Goal: Use online tool/utility: Utilize a website feature to perform a specific function

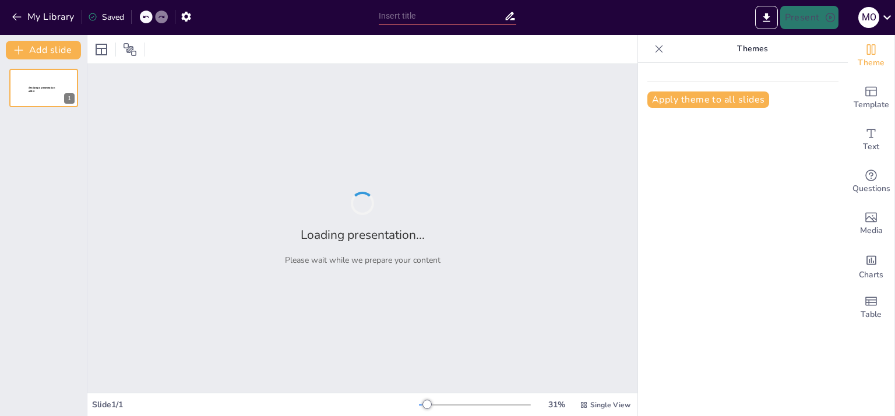
type input "Historia de la Producción Audiovisual: Innovaciones y Transformaciones"
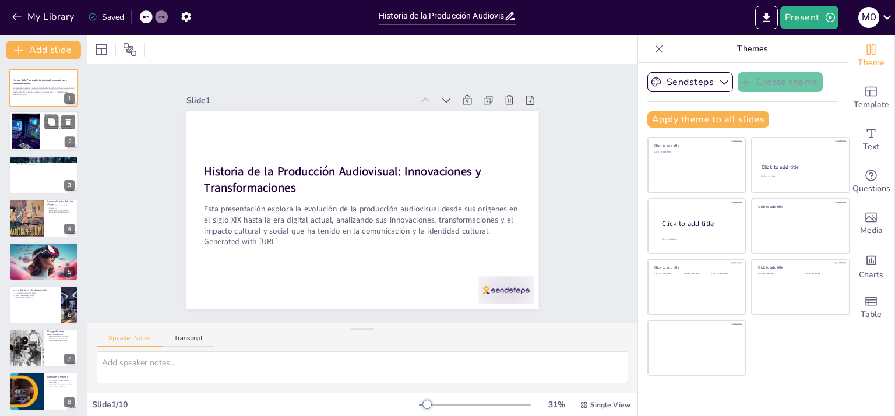
click at [37, 130] on div at bounding box center [26, 132] width 82 height 36
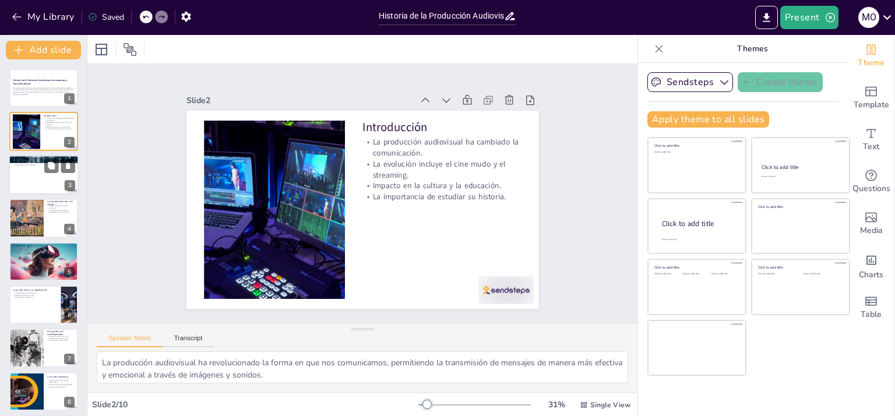
click at [40, 172] on div at bounding box center [44, 175] width 70 height 40
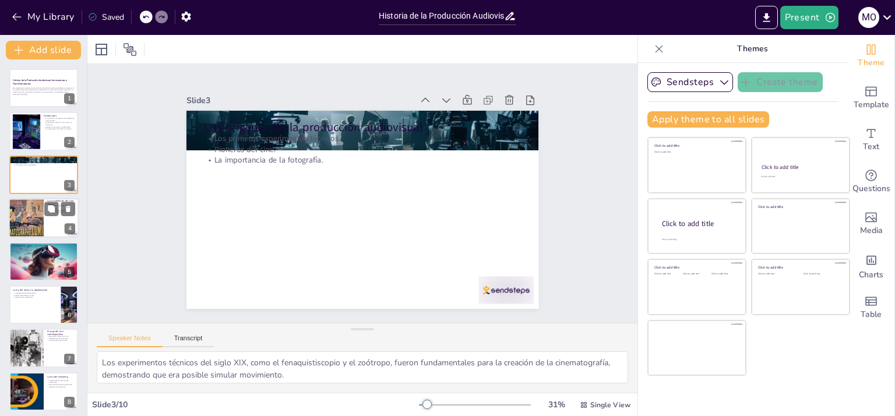
click at [29, 219] on div at bounding box center [25, 218] width 55 height 40
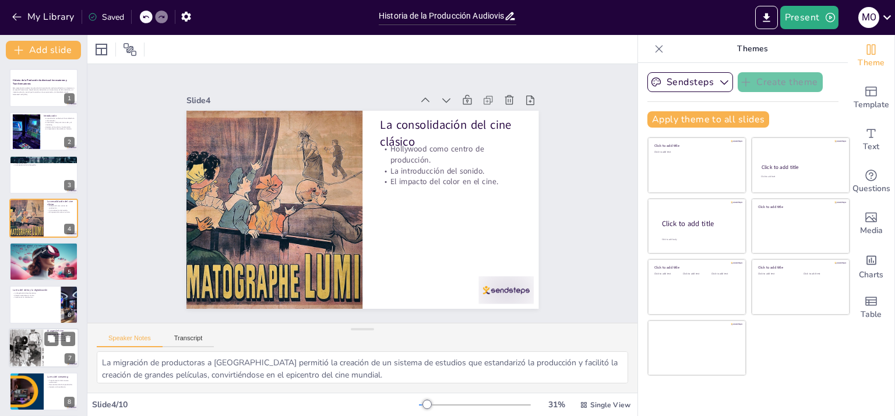
scroll to position [58, 0]
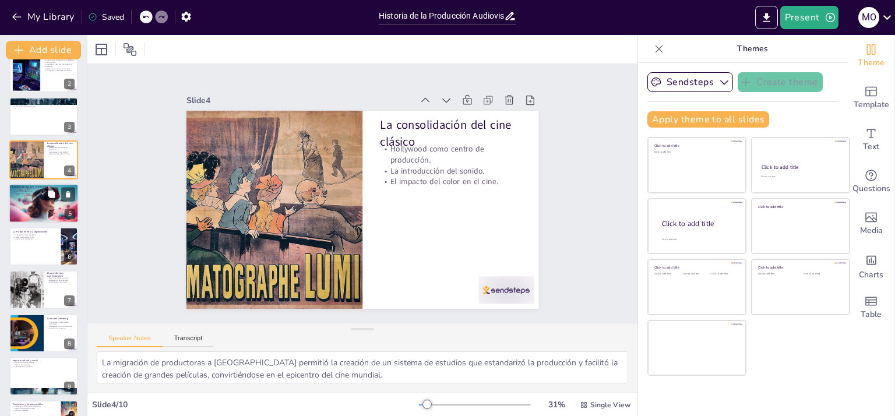
click at [30, 203] on div at bounding box center [44, 203] width 70 height 47
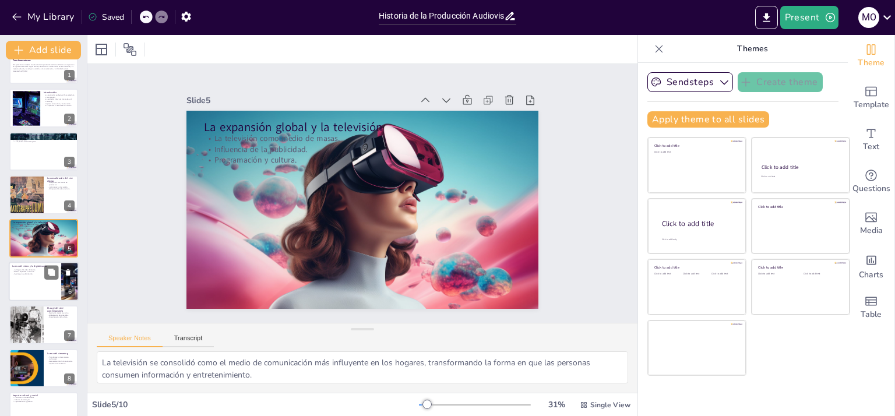
click at [30, 273] on p "Cambios en la distribución." at bounding box center [34, 274] width 45 height 2
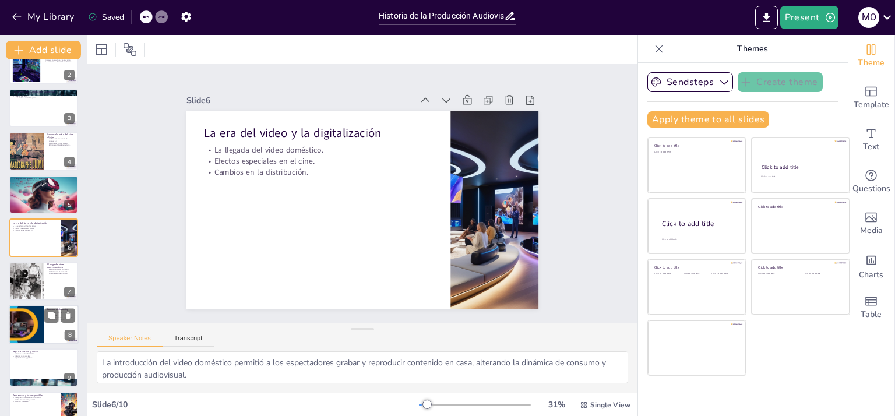
scroll to position [91, 0]
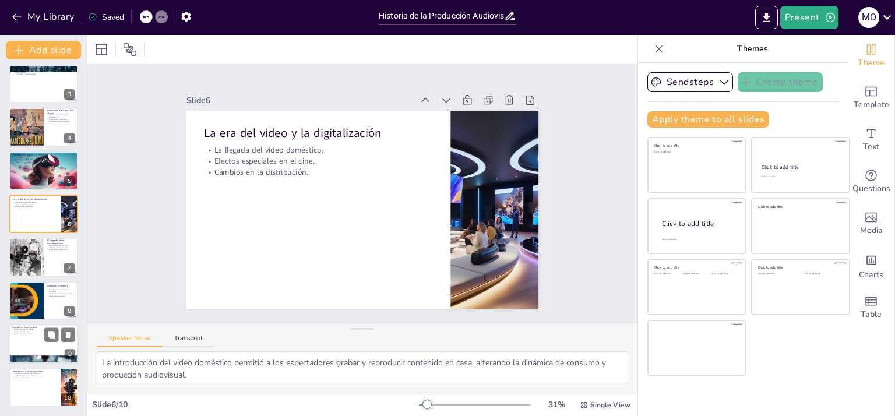
click at [37, 340] on div at bounding box center [44, 344] width 70 height 40
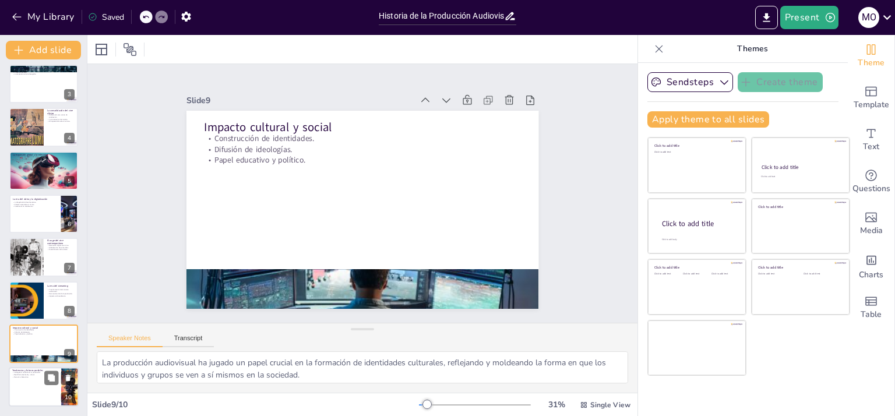
click at [37, 379] on div at bounding box center [44, 388] width 70 height 40
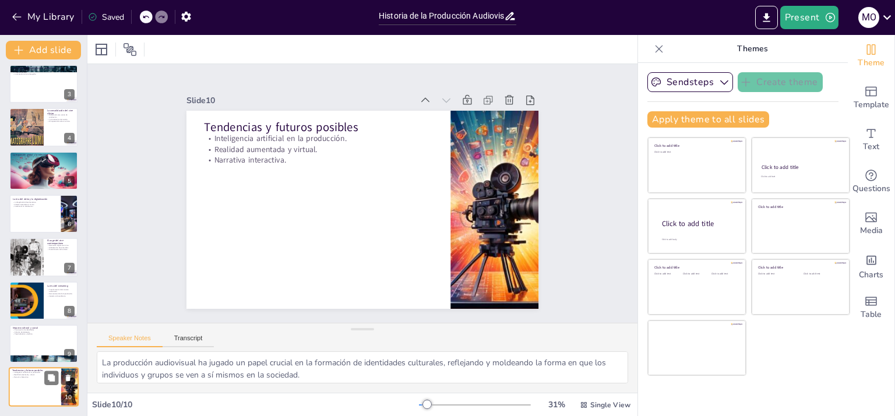
type textarea "La inteligencia artificial está comenzando a ser utilizada en la creación de co…"
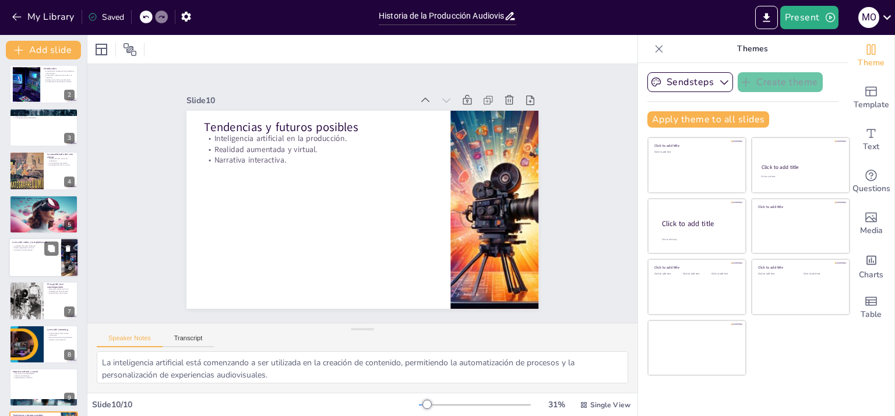
scroll to position [0, 0]
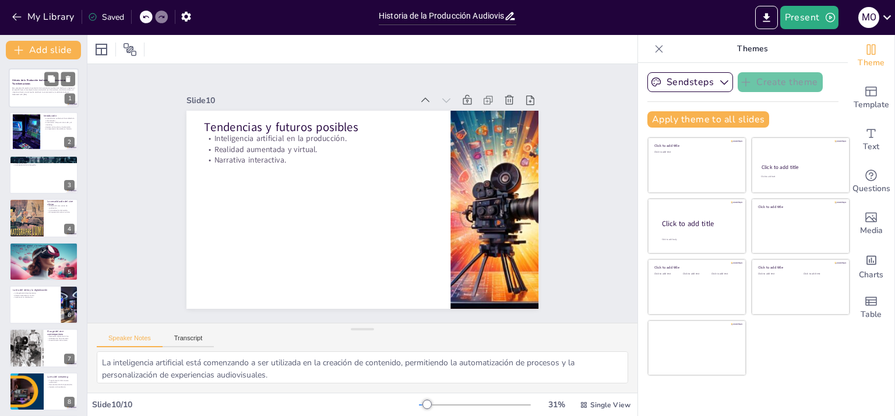
click at [28, 97] on div "Esta presentación explora la evolución de la producción audiovisual desde sus o…" at bounding box center [43, 91] width 63 height 12
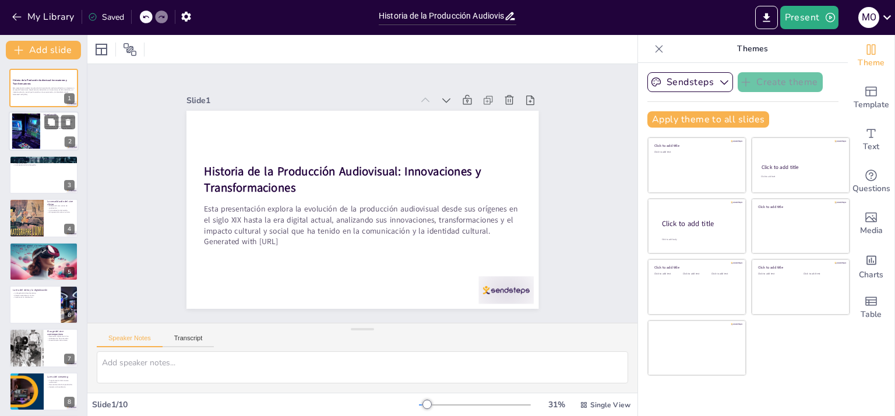
click at [23, 147] on div at bounding box center [26, 132] width 82 height 36
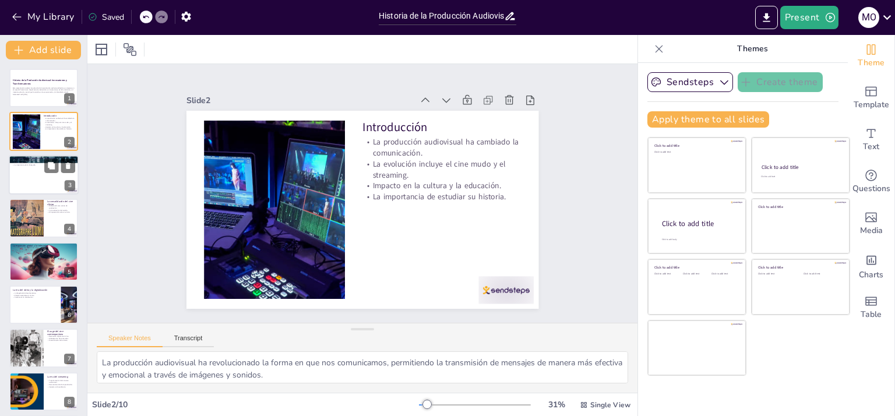
click at [17, 175] on div at bounding box center [44, 175] width 70 height 40
type textarea "Los experimentos técnicos del siglo XIX, como el fenaquistiscopio y el zoótropo…"
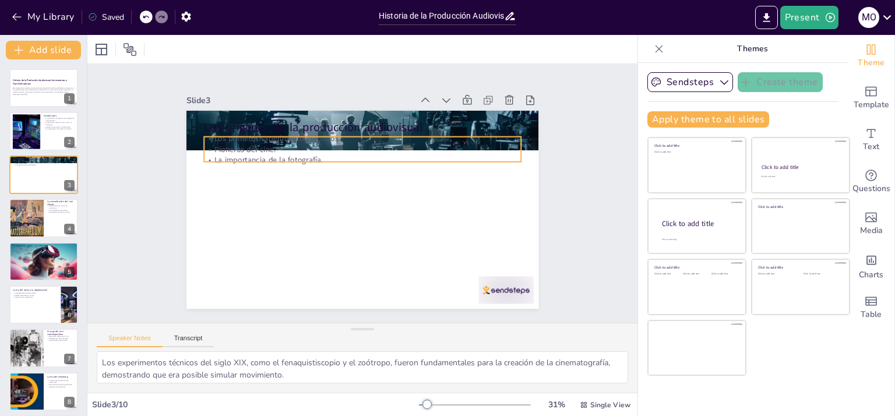
click at [259, 155] on p "La importancia de la fotografía." at bounding box center [362, 160] width 317 height 11
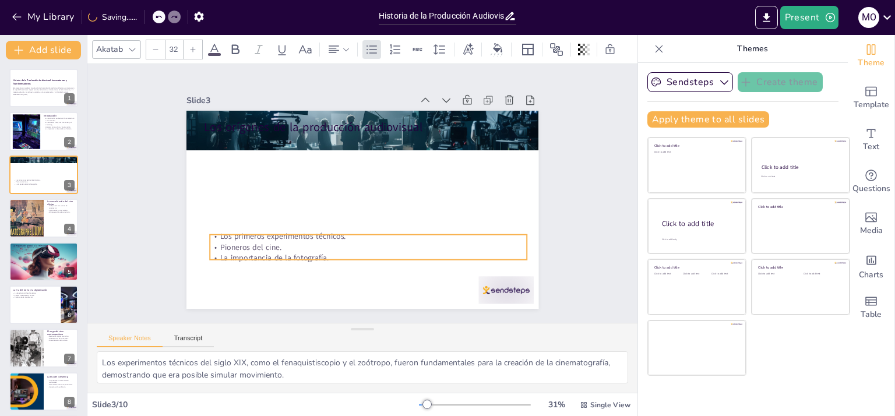
drag, startPoint x: 259, startPoint y: 154, endPoint x: 263, endPoint y: 249, distance: 94.5
click at [265, 253] on p "La importancia de la fotografía." at bounding box center [368, 258] width 317 height 11
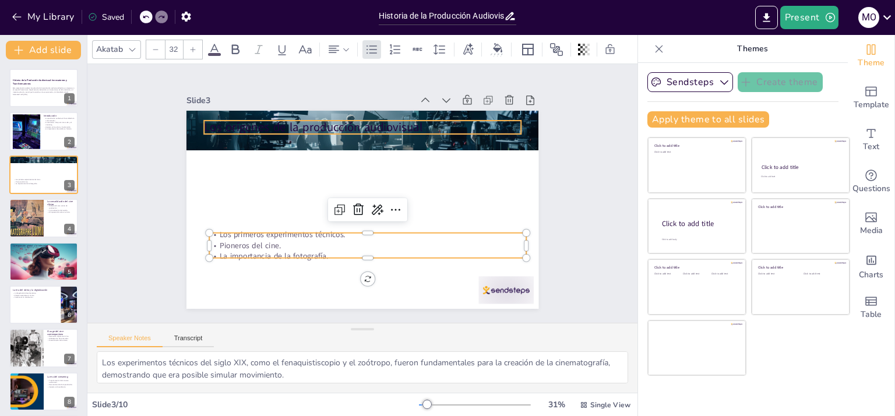
click at [275, 126] on p "Los orígenes de la producción audiovisual" at bounding box center [369, 128] width 317 height 50
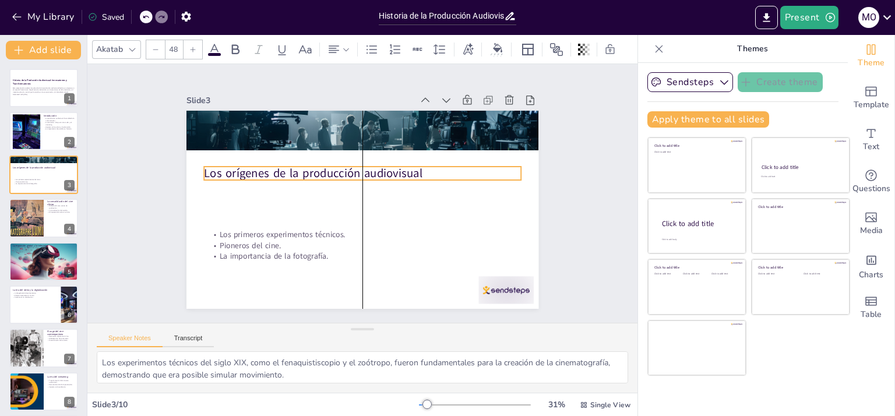
drag, startPoint x: 279, startPoint y: 125, endPoint x: 274, endPoint y: 171, distance: 46.3
click at [274, 171] on p "Los orígenes de la producción audiovisual" at bounding box center [372, 176] width 283 height 173
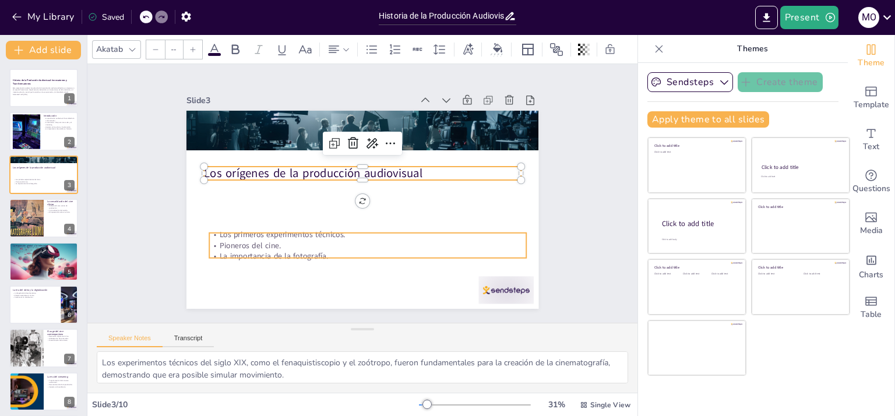
type input "32"
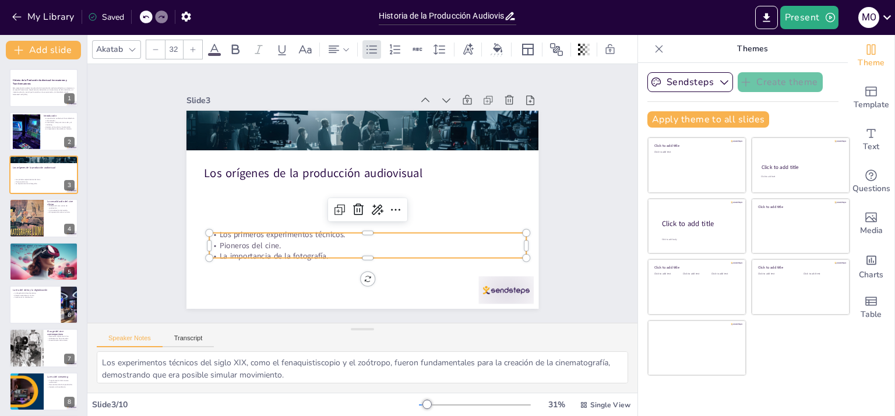
drag, startPoint x: 290, startPoint y: 231, endPoint x: 287, endPoint y: 221, distance: 9.8
click at [287, 111] on div "Los orígenes de la producción audiovisual Los primeros experimentos técnicos. P…" at bounding box center [363, 111] width 352 height 0
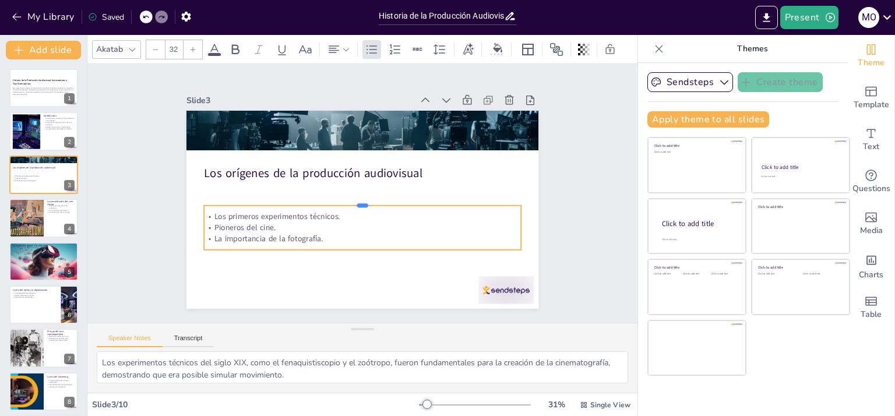
click at [307, 200] on div at bounding box center [362, 200] width 317 height 9
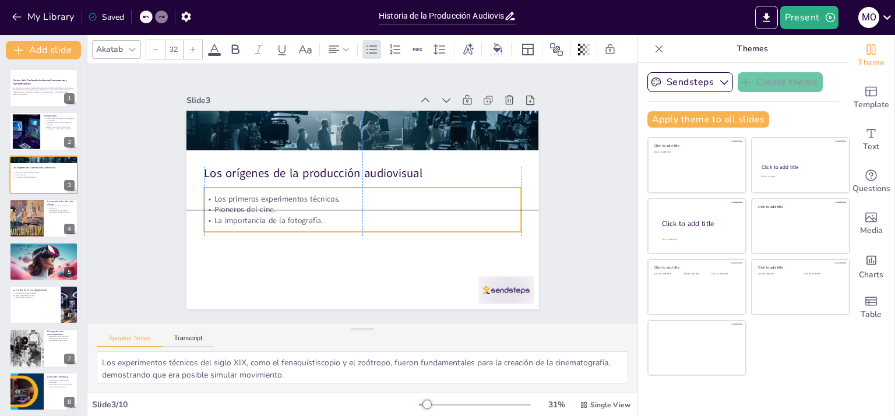
drag, startPoint x: 303, startPoint y: 212, endPoint x: 305, endPoint y: 198, distance: 14.2
click at [305, 198] on p "Los primeros experimentos técnicos." at bounding box center [362, 199] width 316 height 44
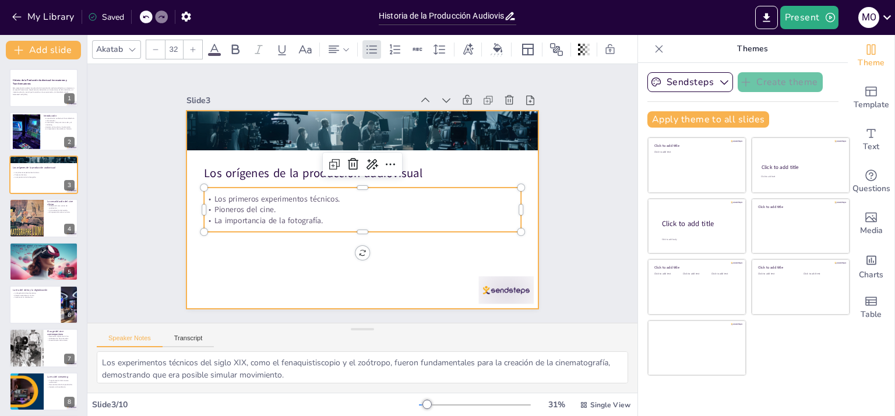
click at [410, 259] on div at bounding box center [360, 210] width 371 height 234
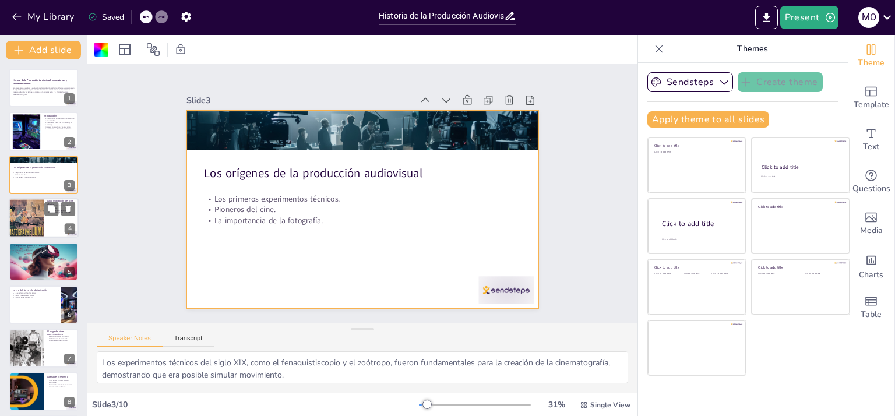
click at [30, 223] on div at bounding box center [25, 218] width 55 height 40
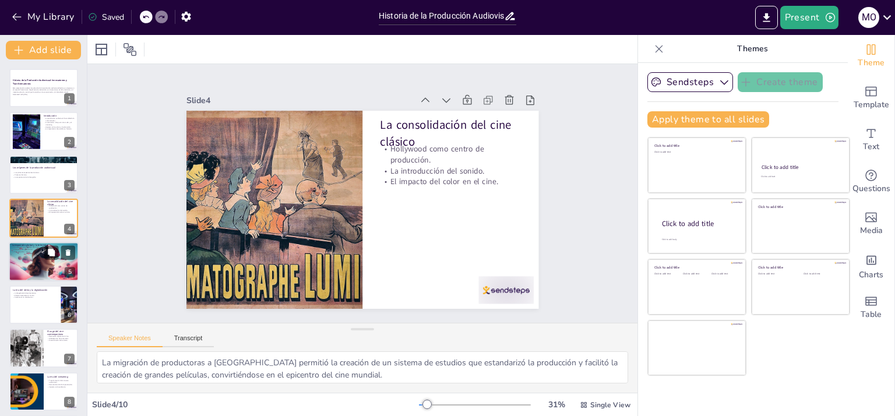
click at [26, 253] on div at bounding box center [44, 261] width 70 height 47
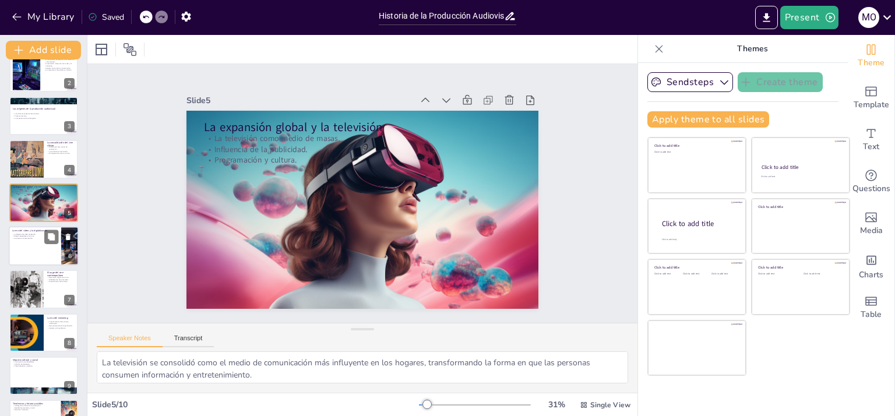
scroll to position [91, 0]
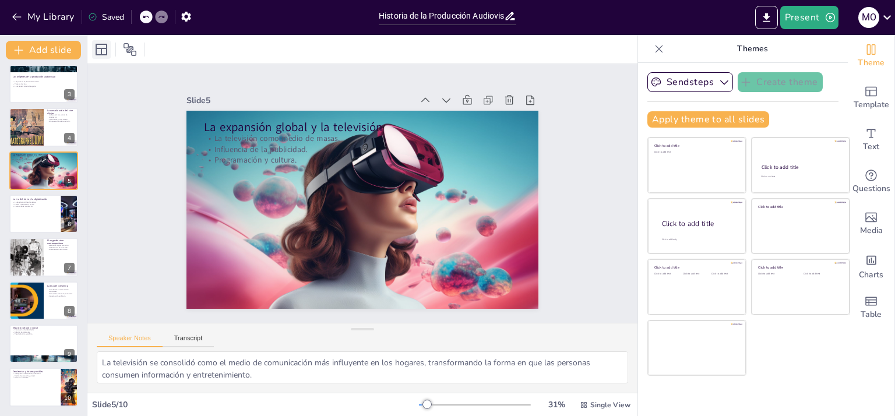
click at [97, 55] on icon at bounding box center [101, 50] width 14 height 14
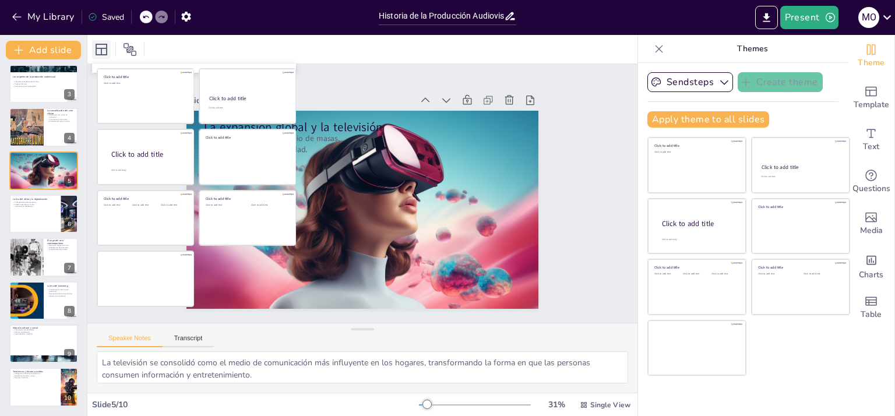
click at [97, 55] on icon at bounding box center [101, 50] width 14 height 14
click at [393, 82] on div "Slide 1 Historia de la Producción Audiovisual: Innovaciones y Transformaciones …" at bounding box center [362, 193] width 375 height 266
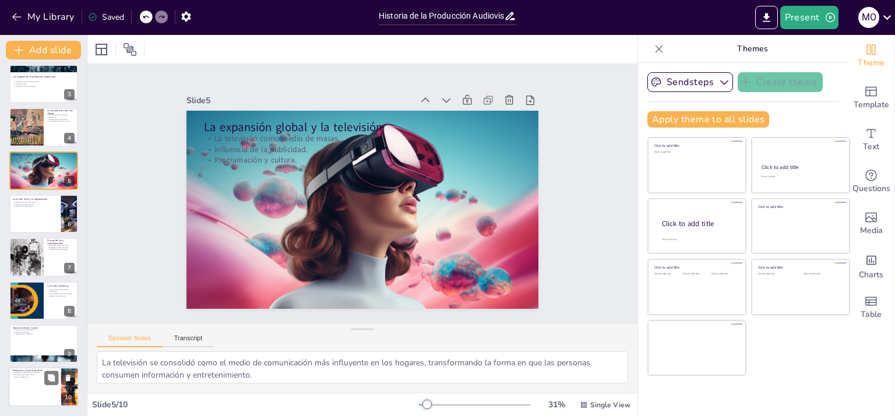
click at [23, 384] on div at bounding box center [44, 388] width 70 height 40
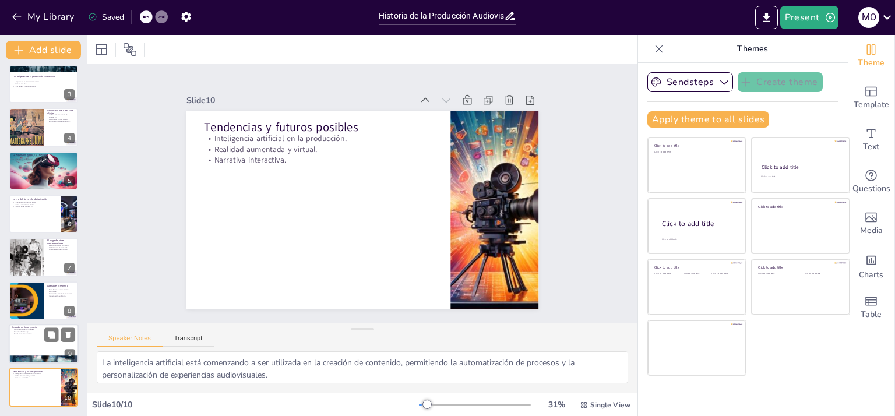
click at [26, 343] on div at bounding box center [44, 344] width 70 height 40
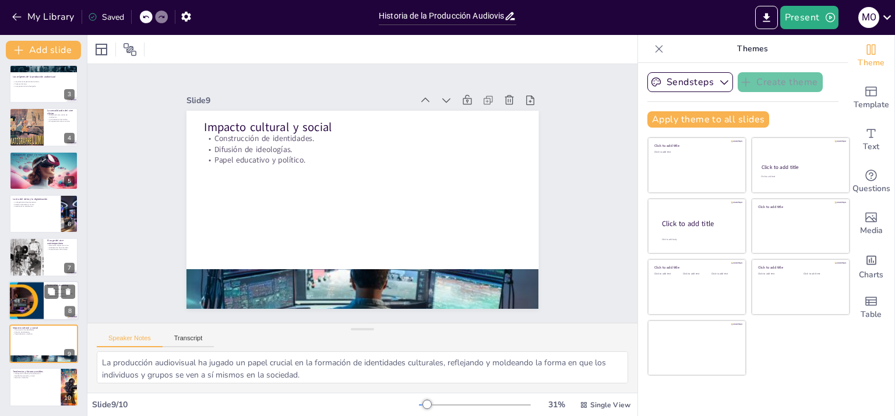
click at [31, 301] on div at bounding box center [27, 301] width 88 height 40
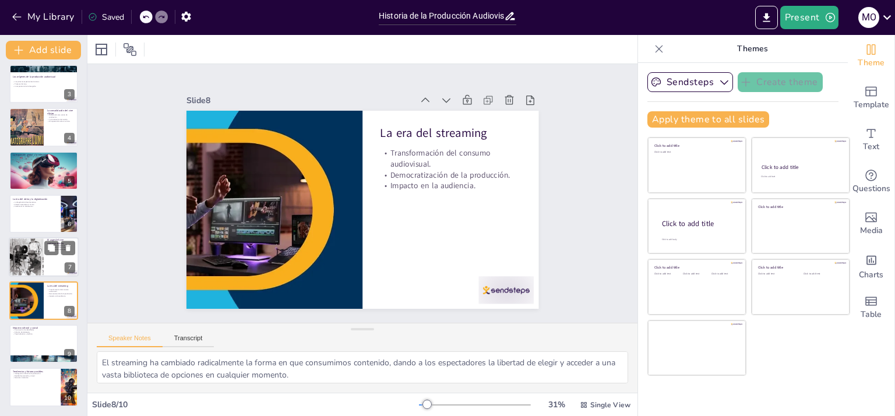
click at [36, 262] on div at bounding box center [26, 258] width 52 height 40
type textarea "La revolución digital ha transformado la producción cinematográfica, permitiend…"
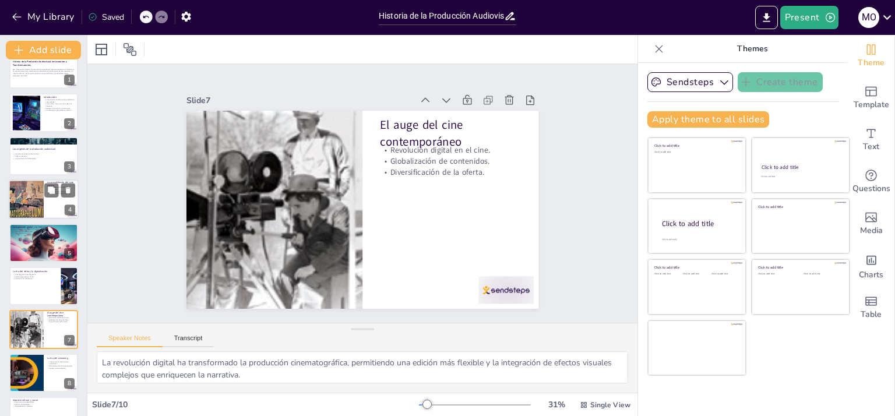
scroll to position [0, 0]
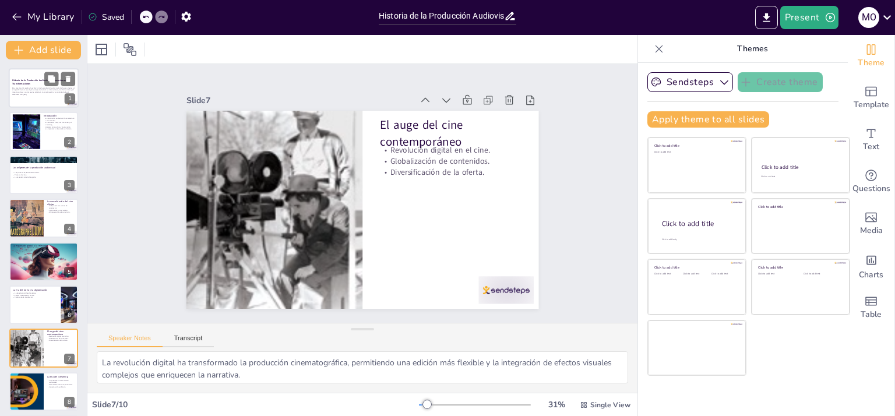
click at [44, 100] on div at bounding box center [44, 88] width 70 height 40
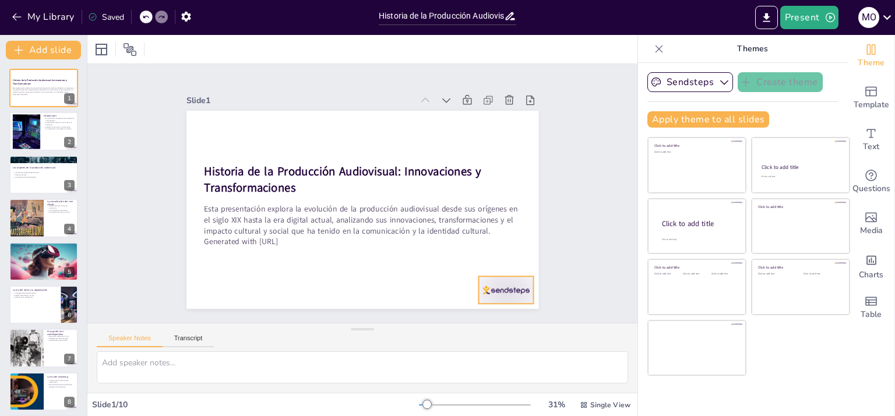
click at [504, 288] on div at bounding box center [495, 304] width 58 height 33
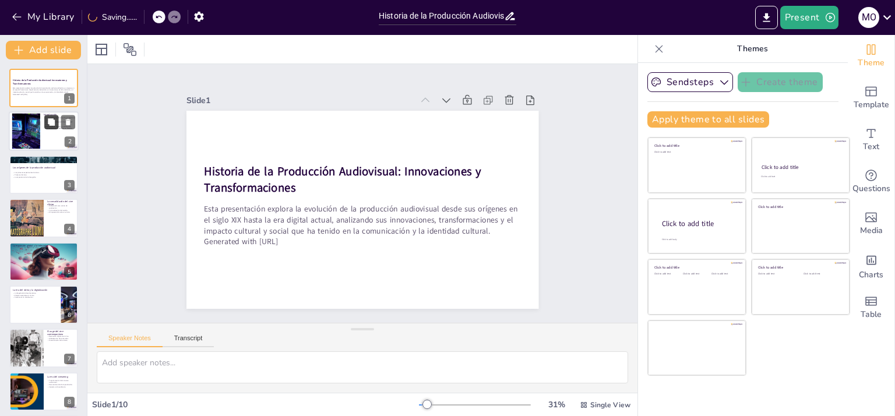
click at [55, 123] on icon at bounding box center [51, 122] width 7 height 7
type textarea "La producción audiovisual ha revolucionado la forma en que nos comunicamos, per…"
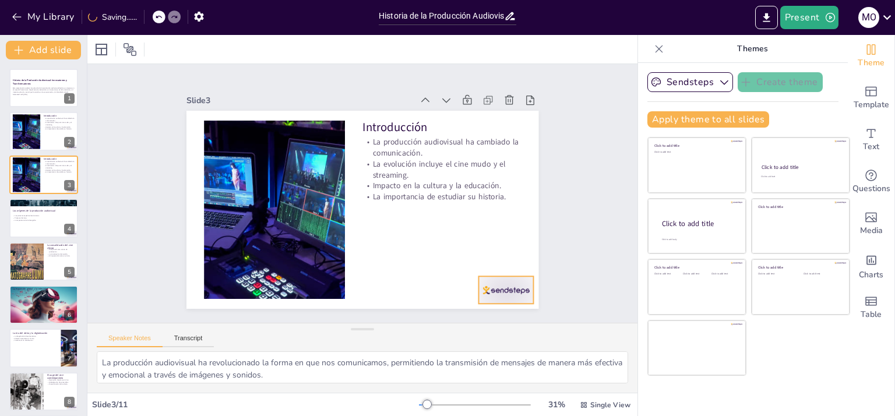
click at [513, 285] on div at bounding box center [505, 289] width 55 height 27
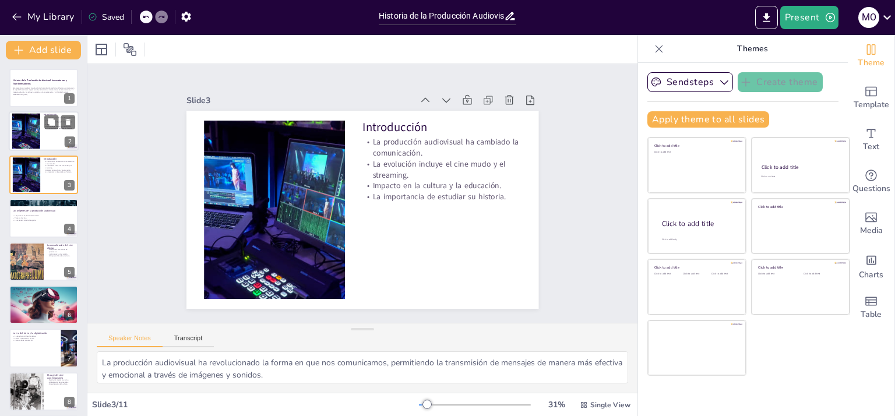
click at [42, 144] on div at bounding box center [44, 132] width 70 height 40
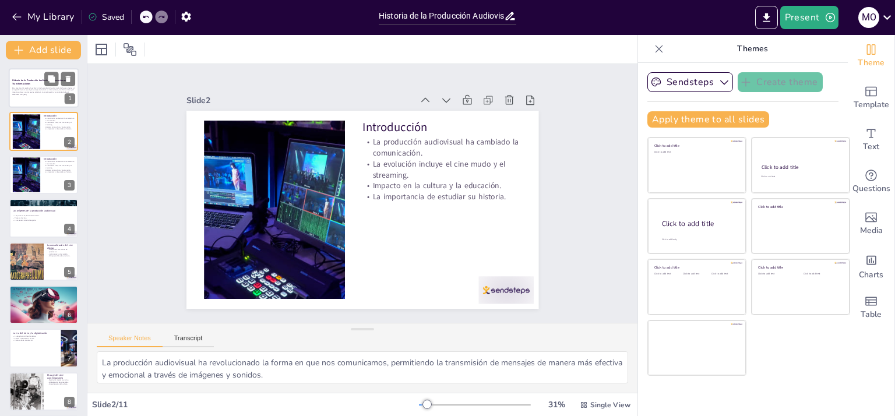
click at [42, 98] on div at bounding box center [44, 88] width 70 height 40
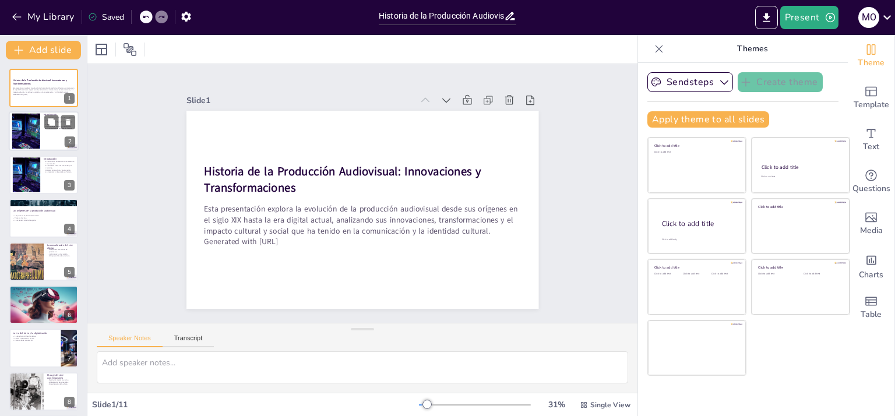
click at [29, 135] on div at bounding box center [26, 132] width 82 height 36
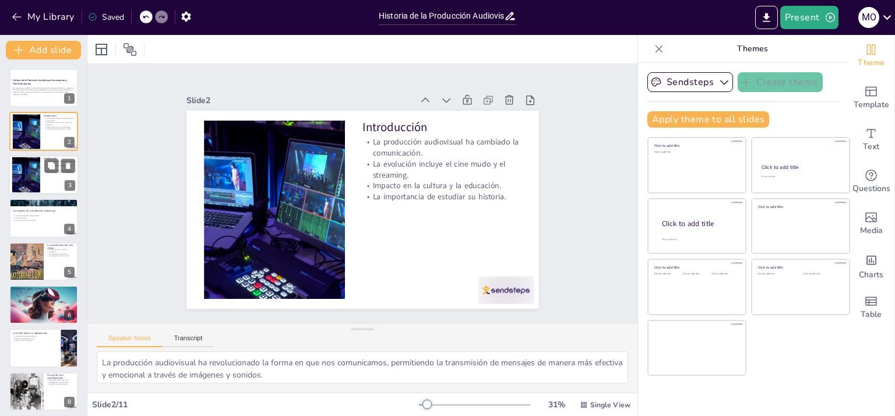
click at [36, 181] on div at bounding box center [26, 175] width 82 height 36
click at [25, 179] on div at bounding box center [26, 175] width 82 height 36
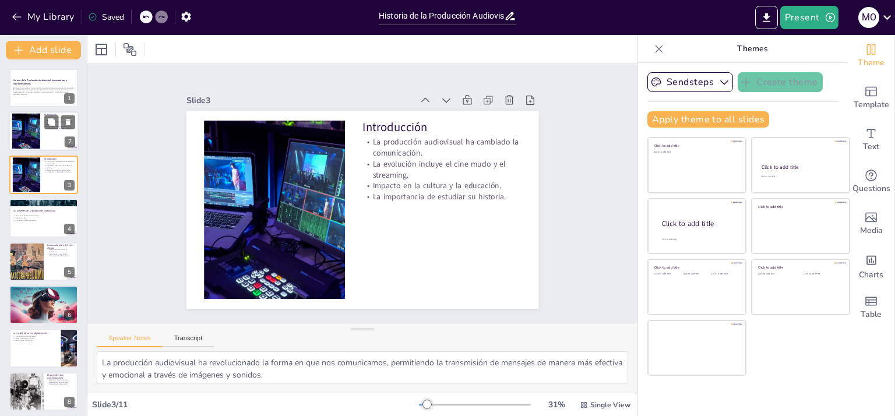
click at [37, 135] on div at bounding box center [26, 132] width 82 height 36
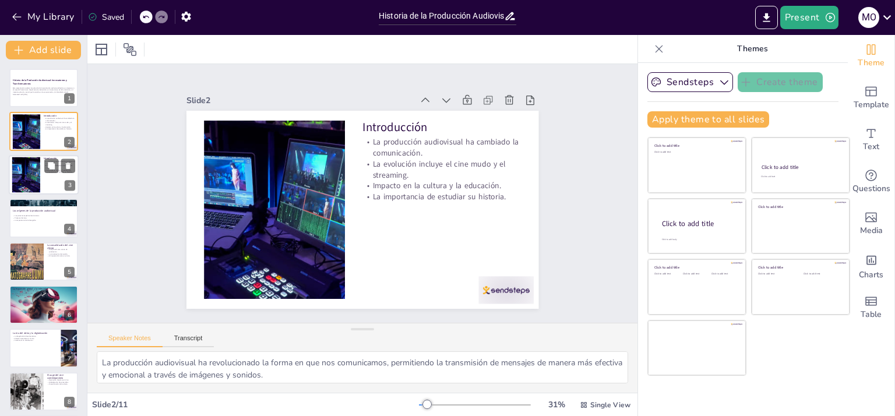
click at [30, 179] on div at bounding box center [26, 175] width 82 height 36
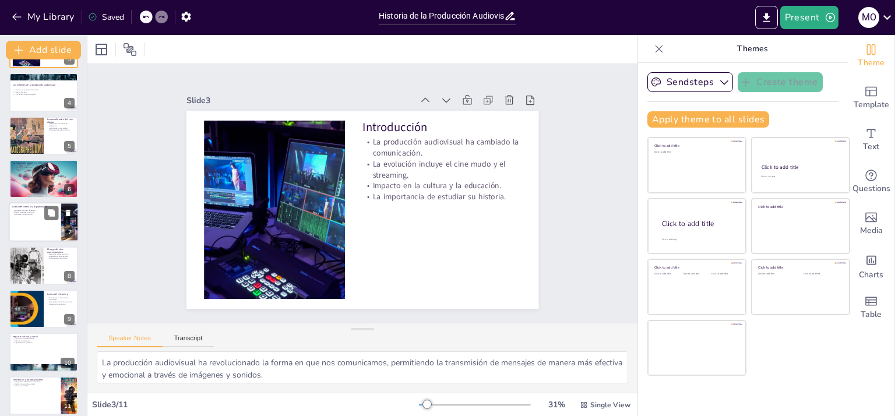
scroll to position [134, 0]
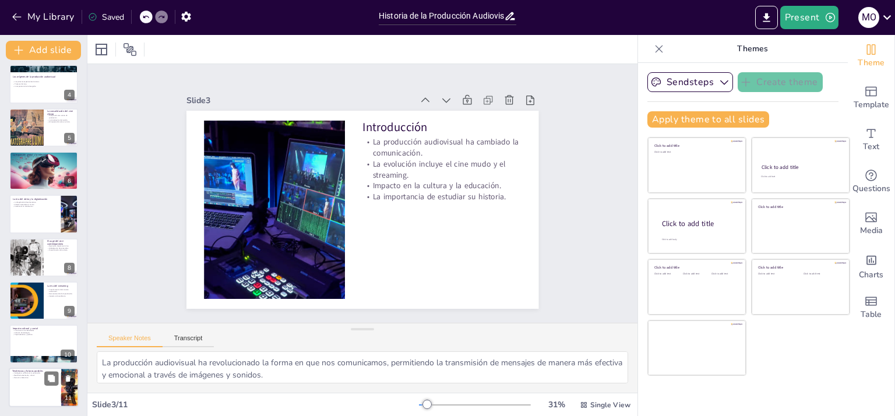
click at [33, 390] on div at bounding box center [44, 388] width 70 height 40
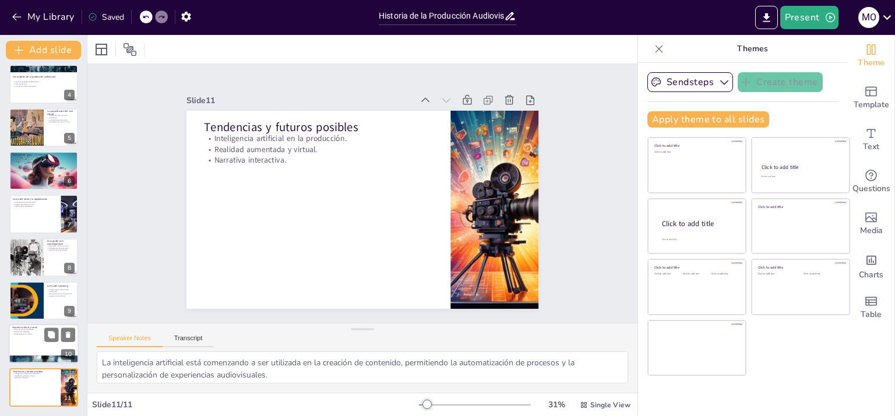
click at [27, 347] on div at bounding box center [44, 345] width 70 height 40
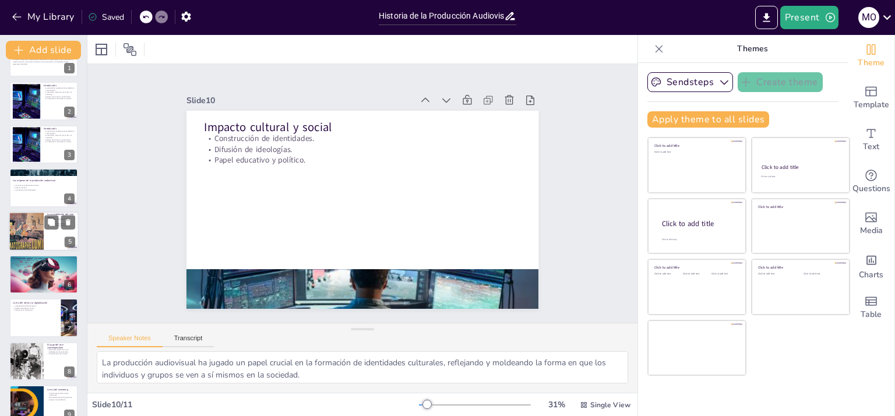
scroll to position [0, 0]
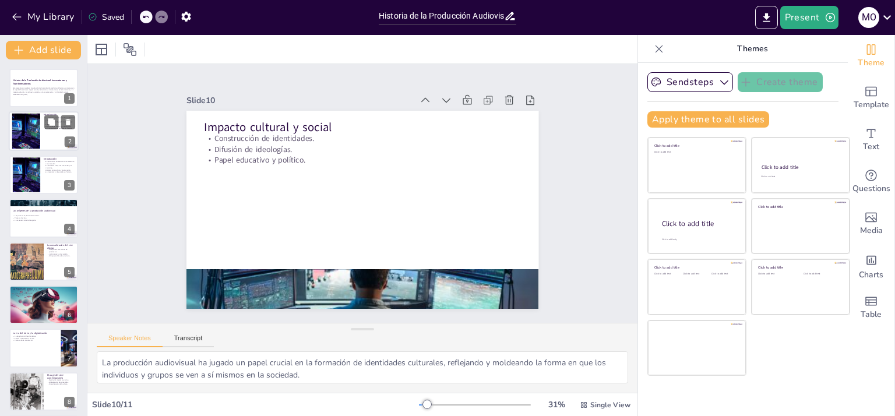
click at [29, 131] on div at bounding box center [26, 132] width 82 height 36
type textarea "La producción audiovisual ha revolucionado la forma en que nos comunicamos, per…"
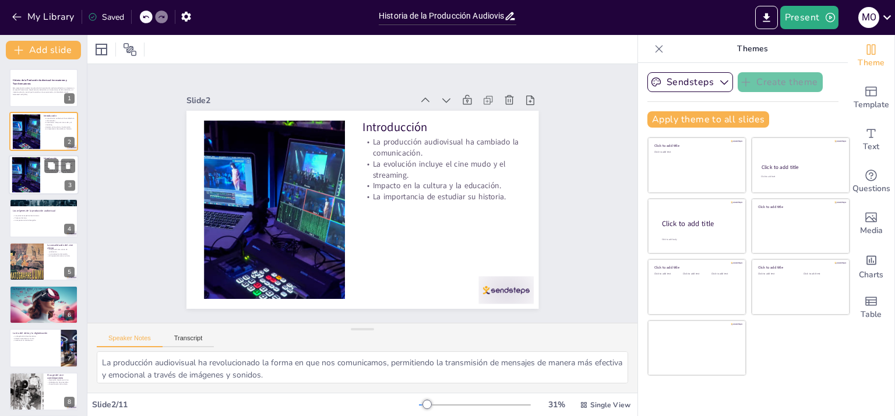
click at [48, 181] on div at bounding box center [44, 175] width 70 height 40
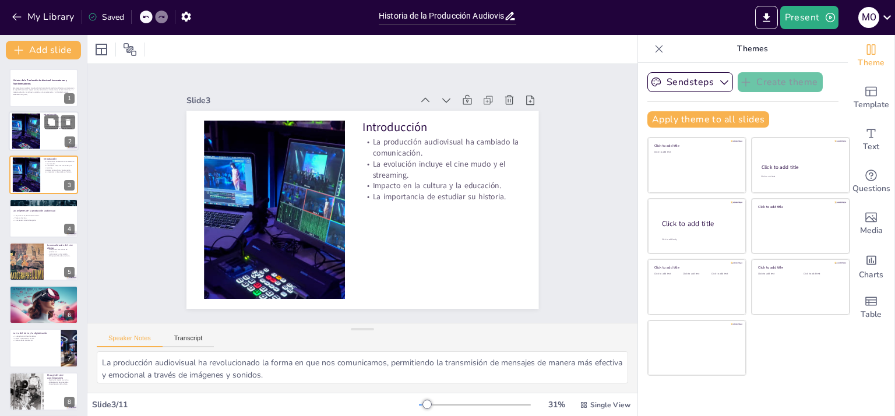
click at [55, 143] on div at bounding box center [44, 132] width 70 height 40
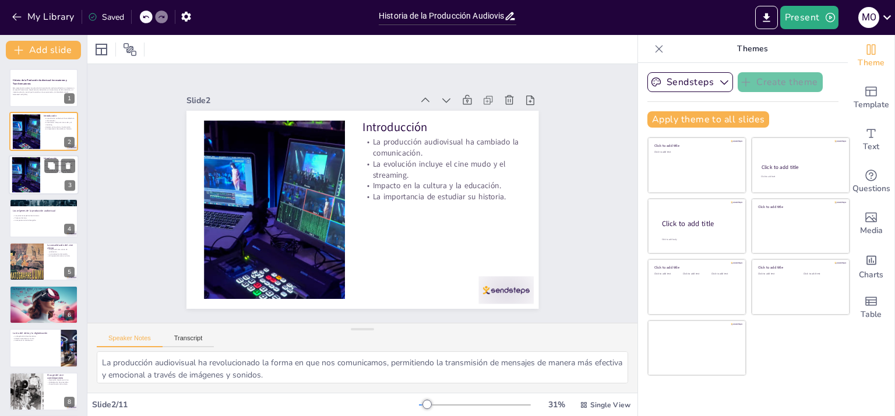
click at [50, 184] on div at bounding box center [44, 175] width 70 height 40
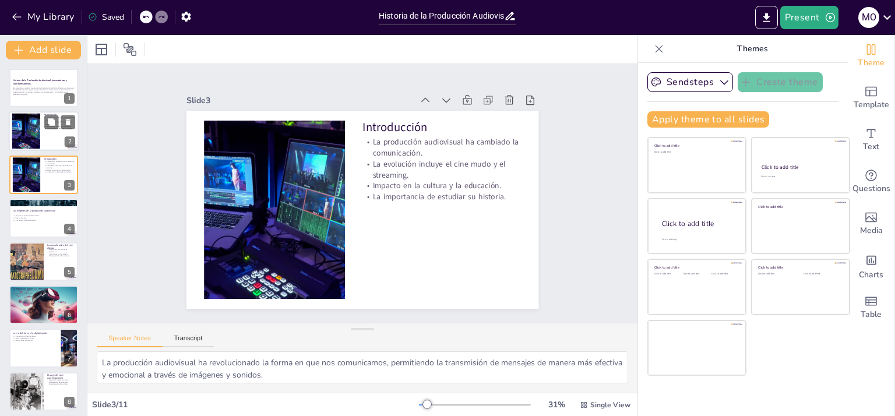
click at [63, 139] on div at bounding box center [44, 132] width 70 height 40
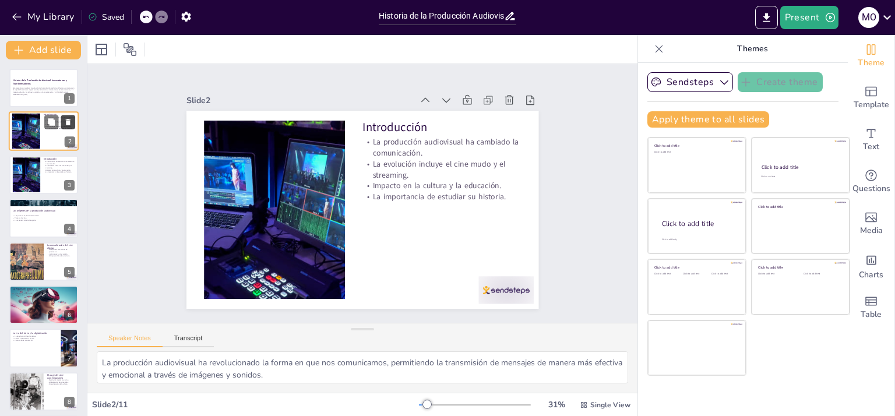
click at [68, 124] on icon at bounding box center [68, 122] width 5 height 6
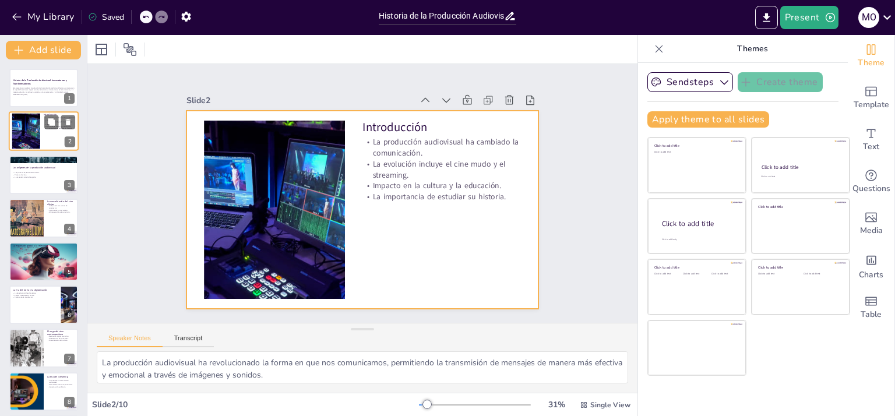
click at [42, 141] on div at bounding box center [44, 132] width 70 height 40
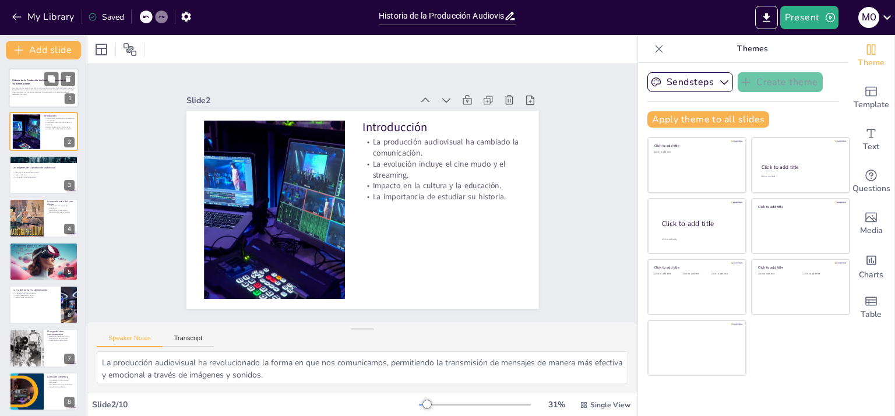
click at [37, 105] on div at bounding box center [44, 88] width 70 height 40
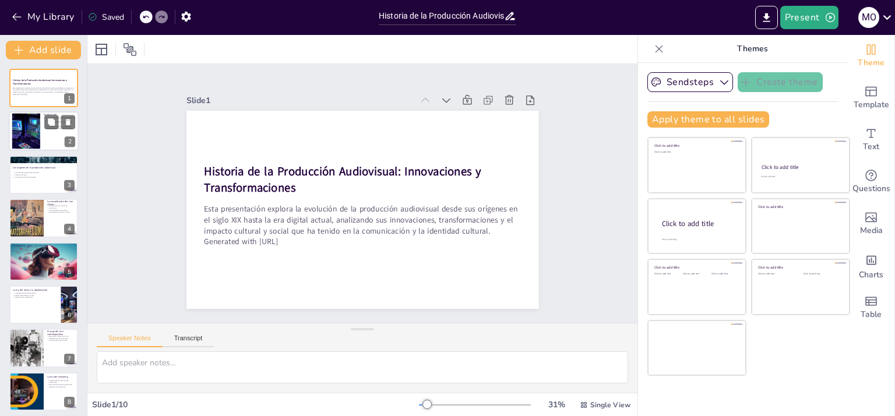
click at [31, 132] on div at bounding box center [26, 132] width 82 height 36
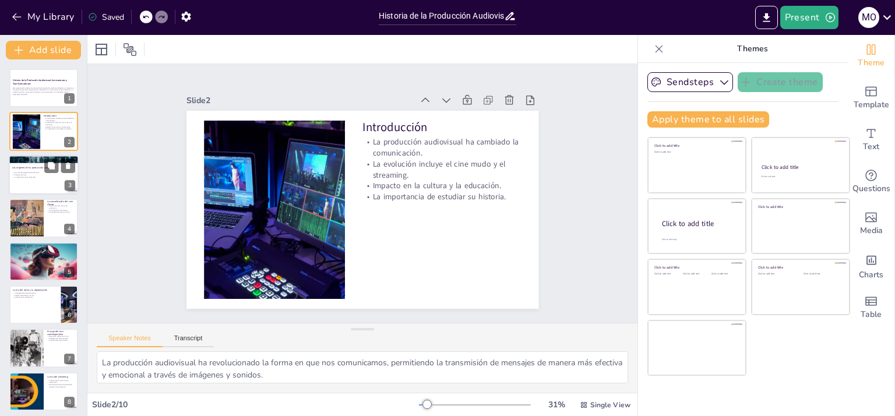
click at [26, 181] on div at bounding box center [44, 175] width 70 height 40
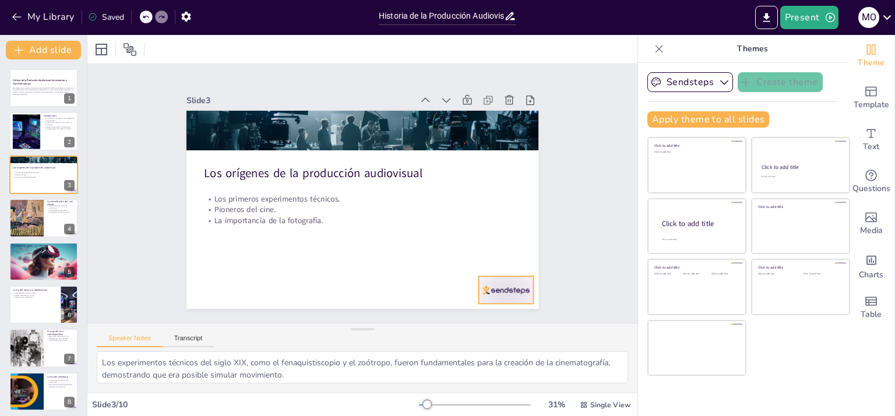
click at [501, 287] on div at bounding box center [505, 289] width 55 height 27
click at [503, 262] on icon at bounding box center [509, 268] width 12 height 12
click at [29, 219] on div at bounding box center [25, 218] width 55 height 40
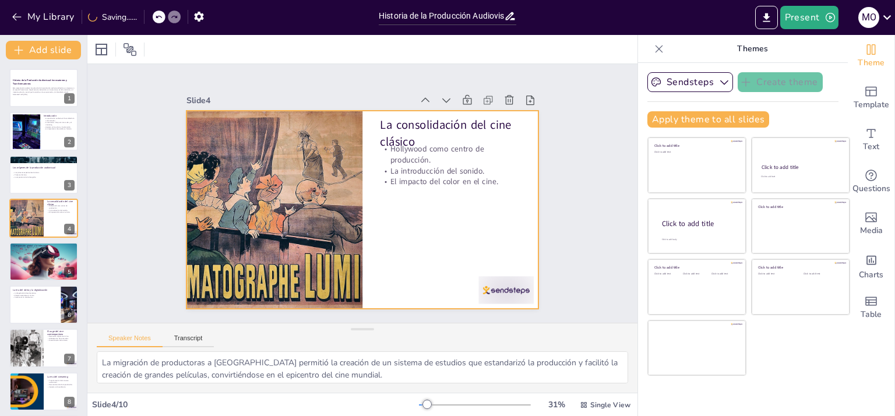
click at [485, 283] on div at bounding box center [505, 289] width 55 height 27
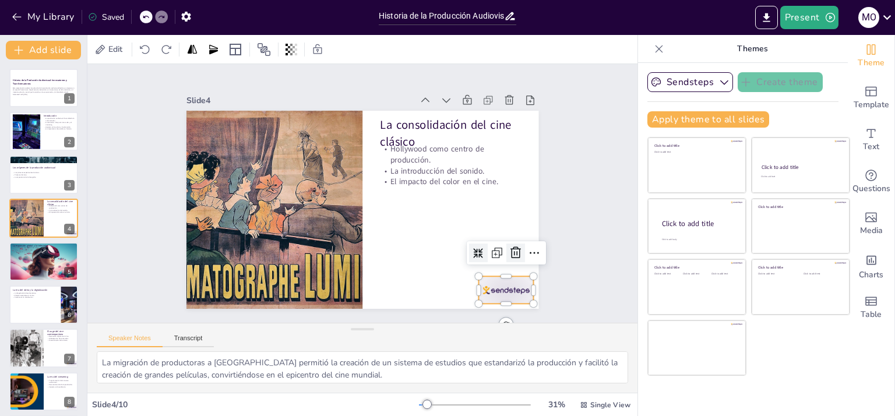
click at [509, 251] on icon at bounding box center [516, 253] width 14 height 14
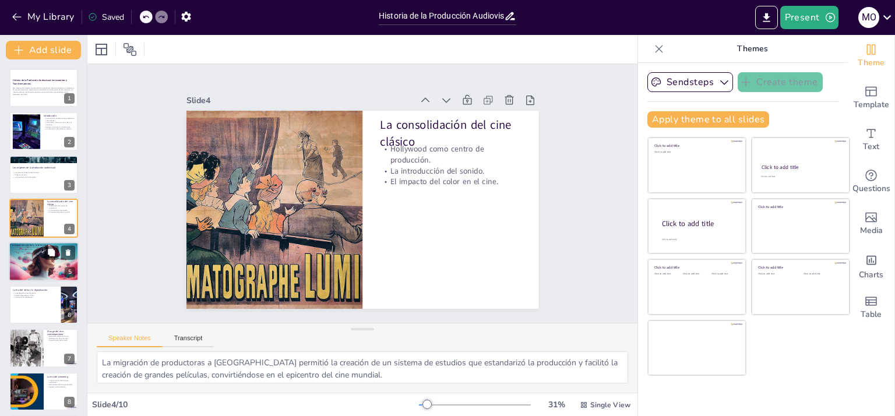
click at [23, 255] on div at bounding box center [44, 261] width 70 height 47
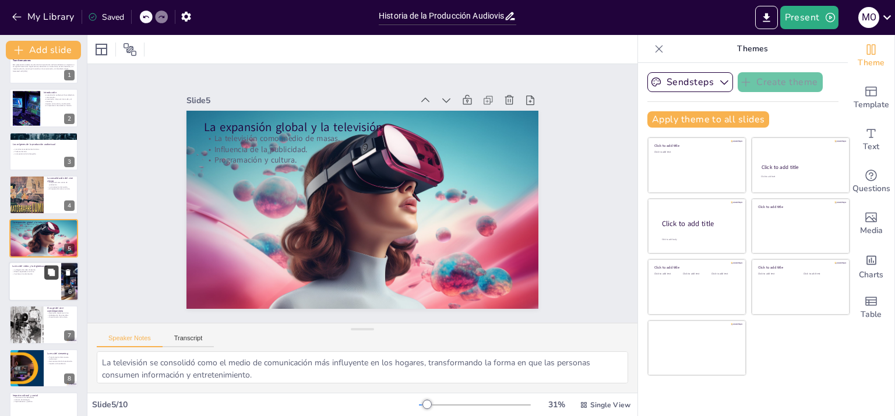
click at [44, 273] on button at bounding box center [51, 272] width 14 height 14
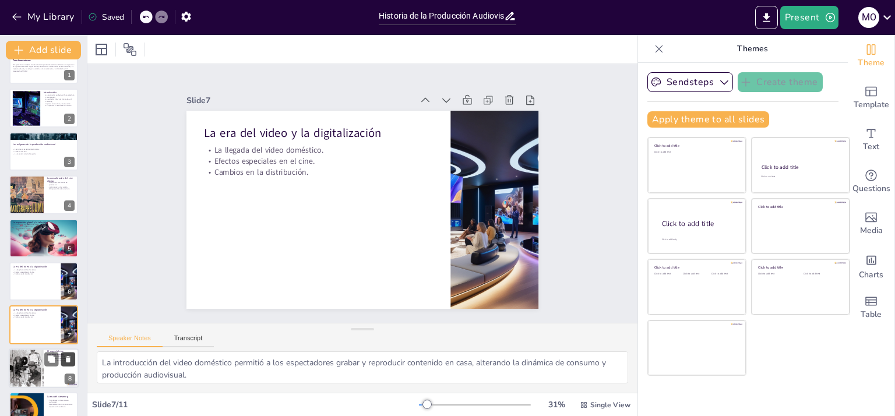
scroll to position [110, 0]
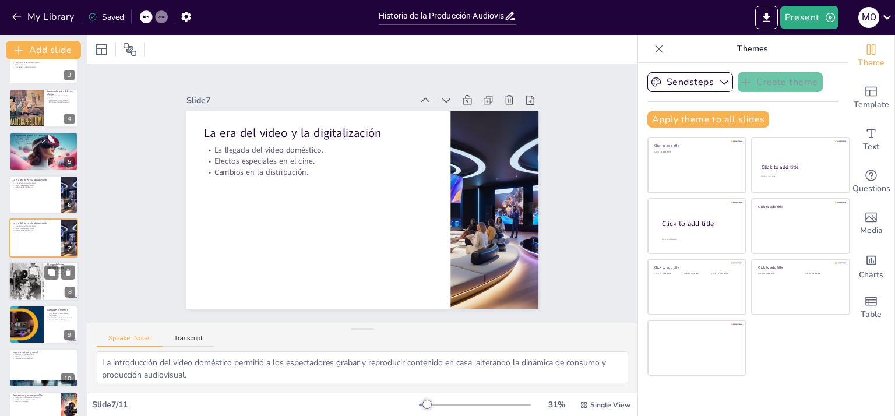
click at [26, 283] on div at bounding box center [26, 282] width 52 height 40
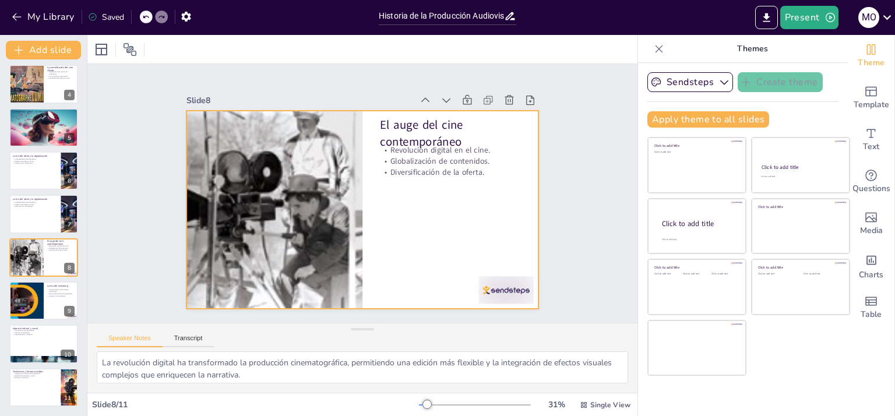
click at [493, 289] on div at bounding box center [505, 289] width 55 height 27
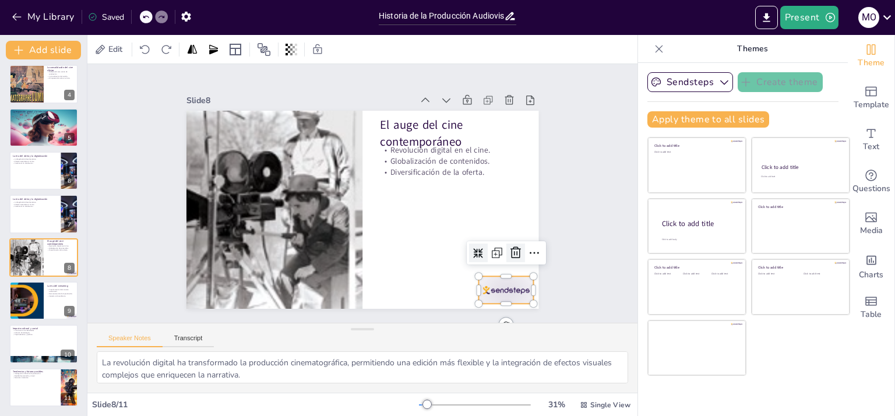
click at [509, 251] on icon at bounding box center [516, 253] width 14 height 14
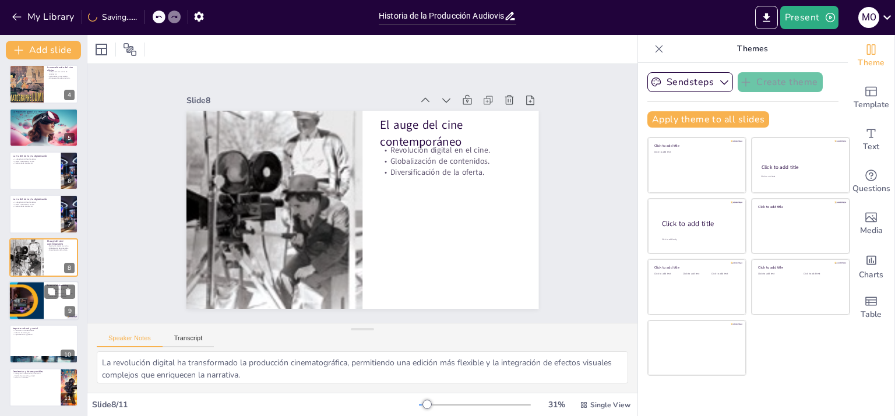
click at [28, 300] on div at bounding box center [27, 301] width 88 height 40
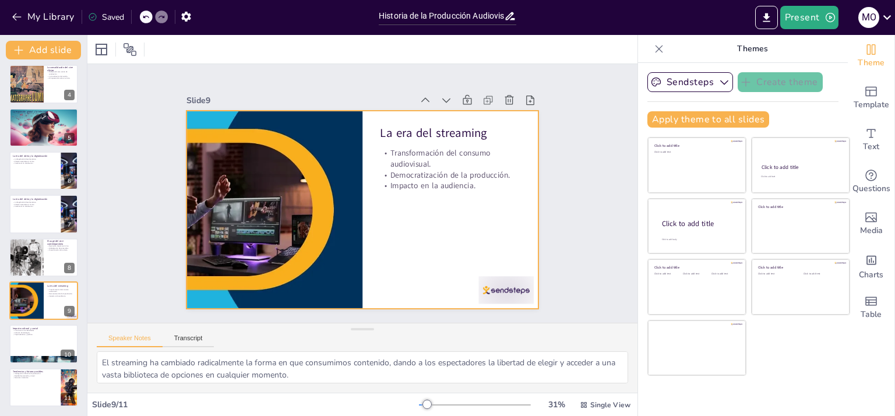
click at [481, 288] on div at bounding box center [495, 304] width 58 height 33
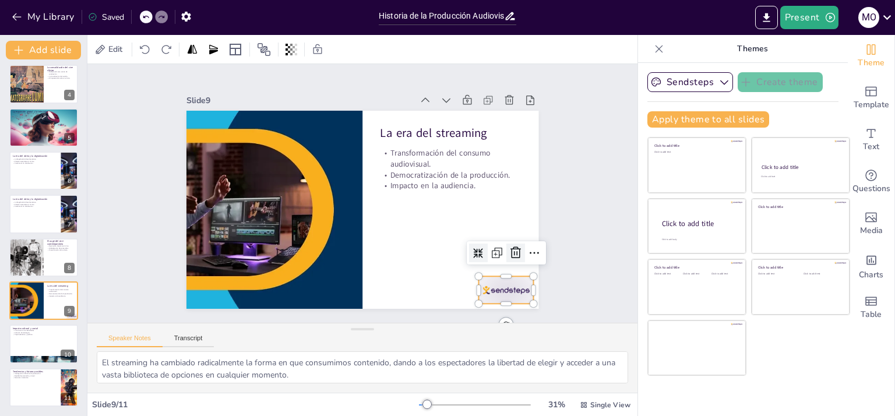
click at [509, 246] on icon at bounding box center [516, 253] width 14 height 14
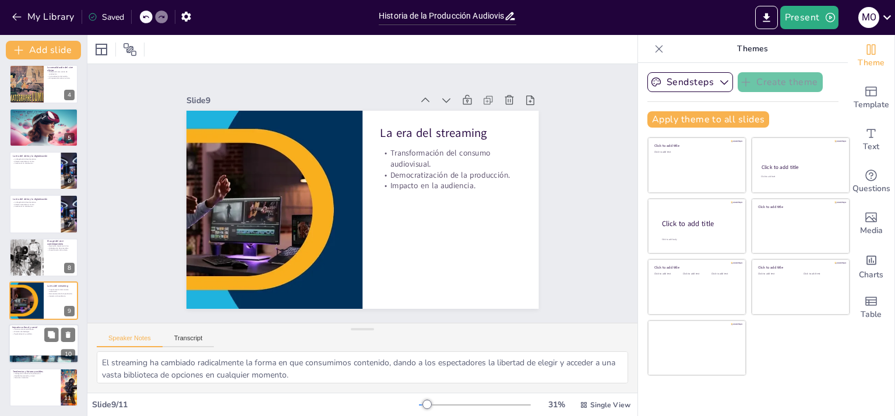
click at [26, 337] on div at bounding box center [44, 345] width 70 height 40
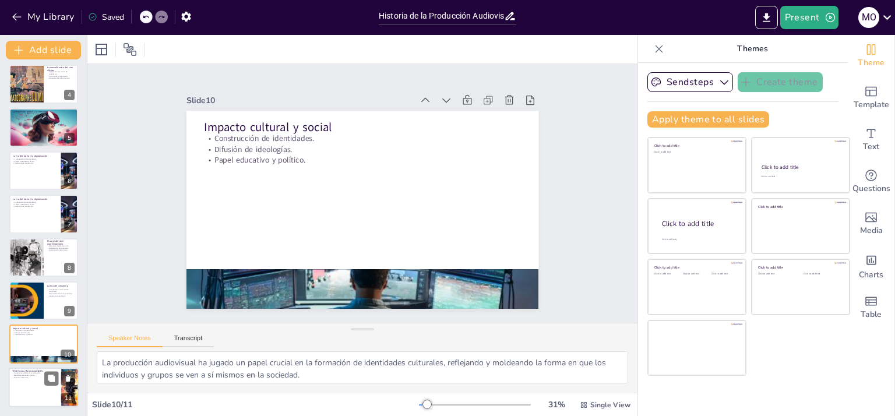
click at [46, 388] on div at bounding box center [44, 388] width 70 height 40
type textarea "La inteligencia artificial está comenzando a ser utilizada en la creación de co…"
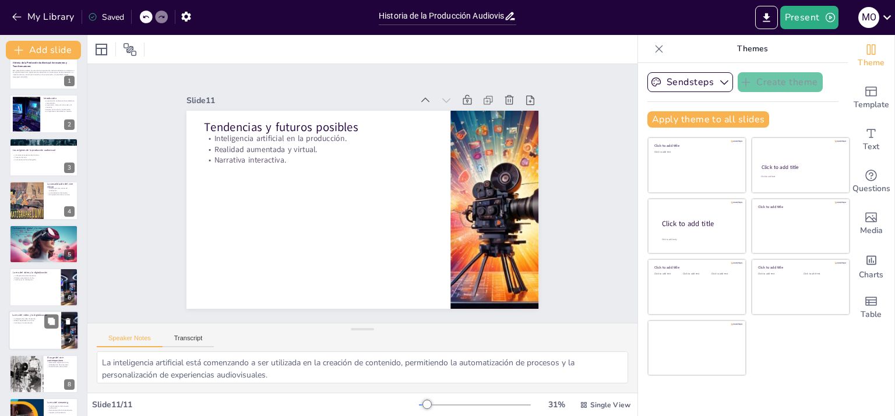
scroll to position [0, 0]
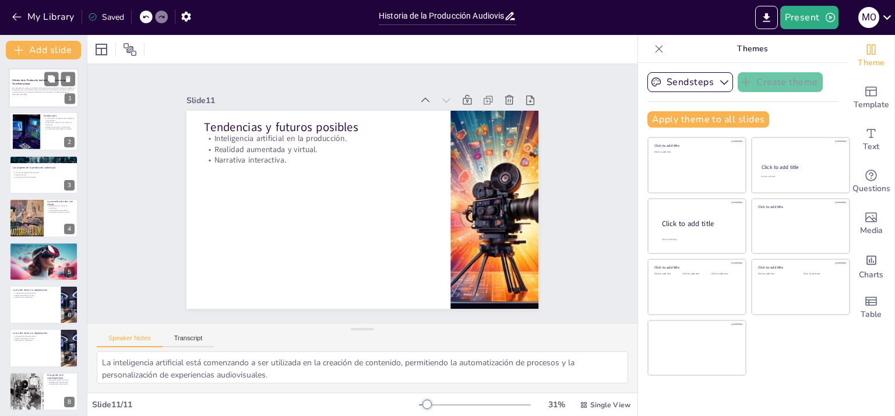
click at [33, 102] on div at bounding box center [44, 88] width 70 height 40
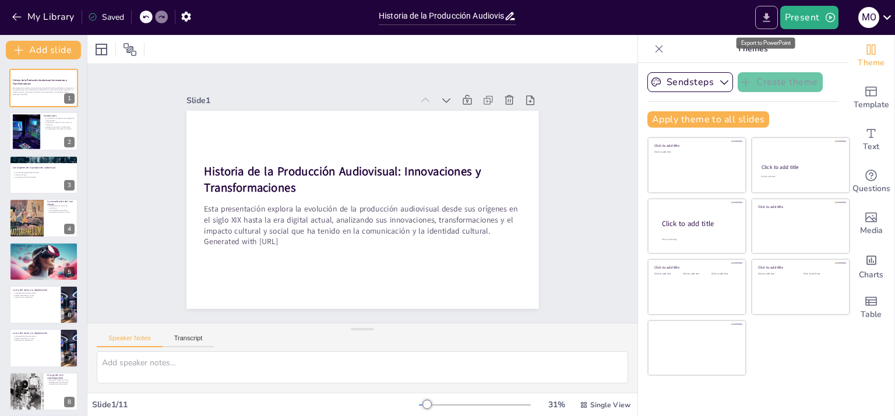
click at [769, 21] on icon "Export to PowerPoint" at bounding box center [766, 17] width 7 height 9
click at [766, 15] on icon "Export to PowerPoint" at bounding box center [767, 18] width 12 height 12
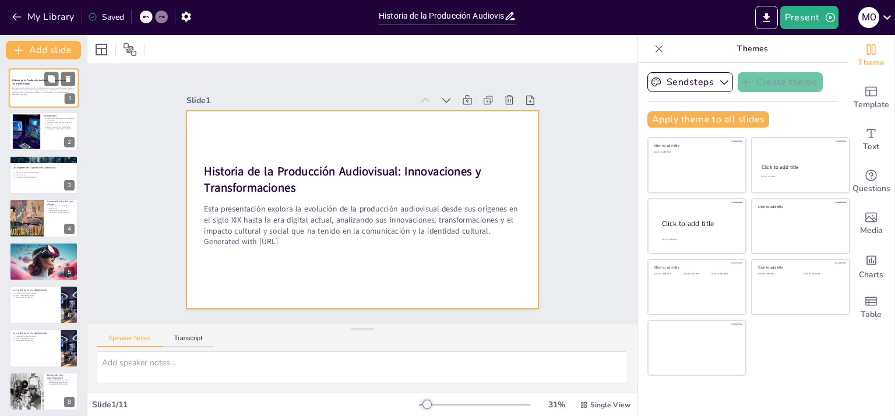
click at [33, 101] on div at bounding box center [44, 88] width 70 height 40
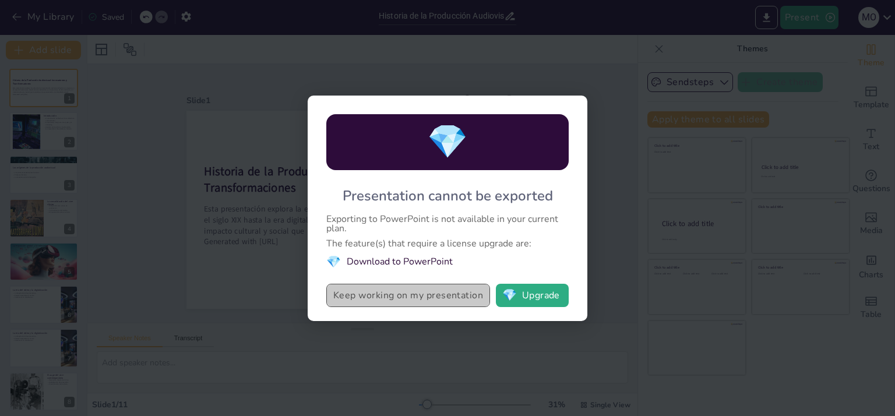
click at [414, 299] on button "Keep working on my presentation" at bounding box center [408, 295] width 164 height 23
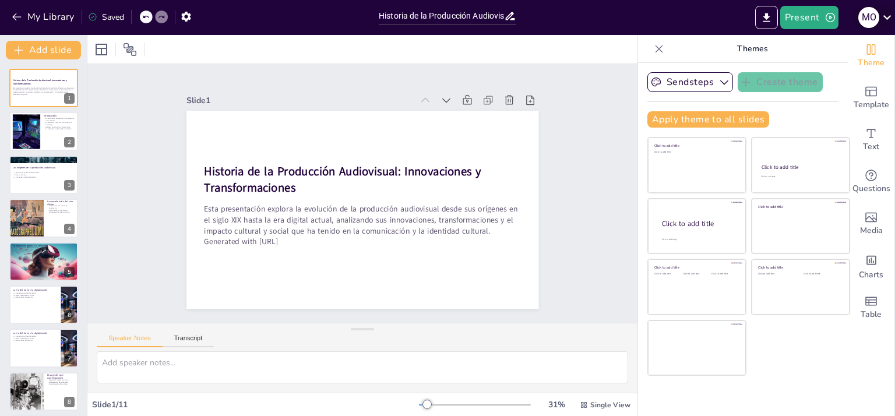
click at [885, 15] on icon at bounding box center [887, 17] width 16 height 16
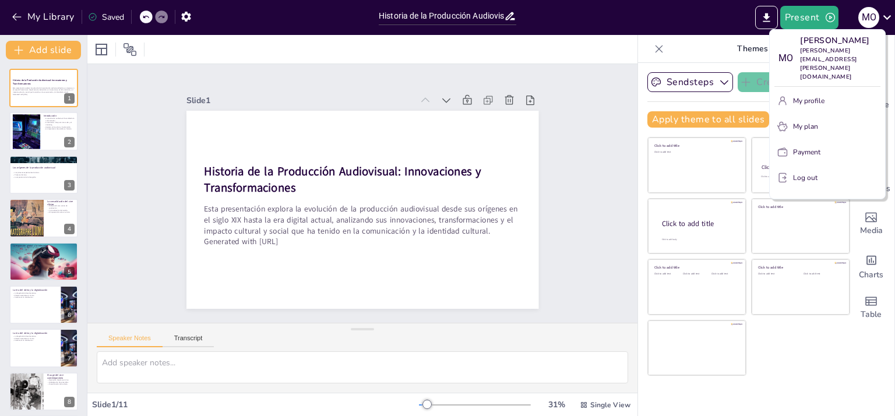
click at [881, 15] on div at bounding box center [447, 208] width 895 height 416
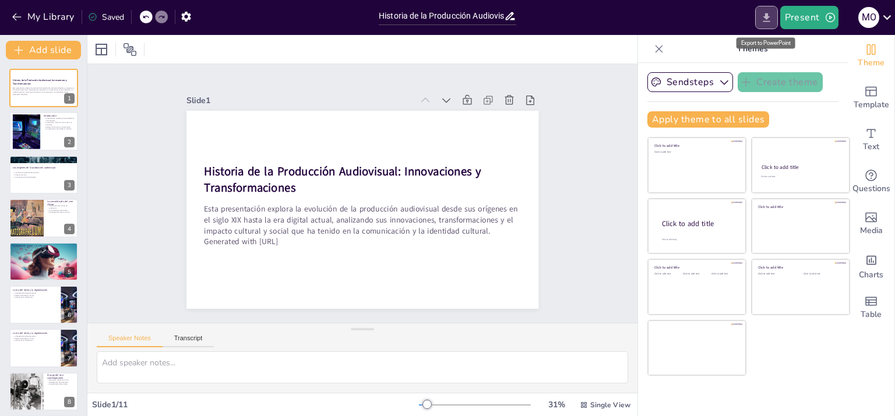
click at [760, 20] on button "Export to PowerPoint" at bounding box center [766, 17] width 23 height 23
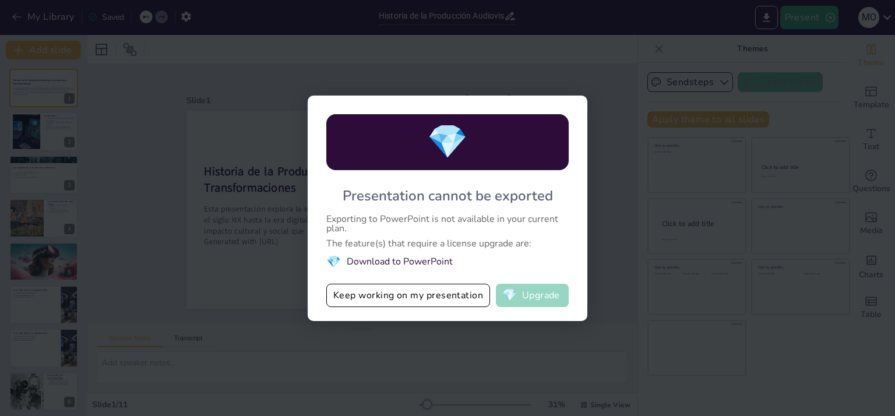
click at [550, 295] on button "💎 Upgrade" at bounding box center [532, 295] width 73 height 23
